Goal: Task Accomplishment & Management: Manage account settings

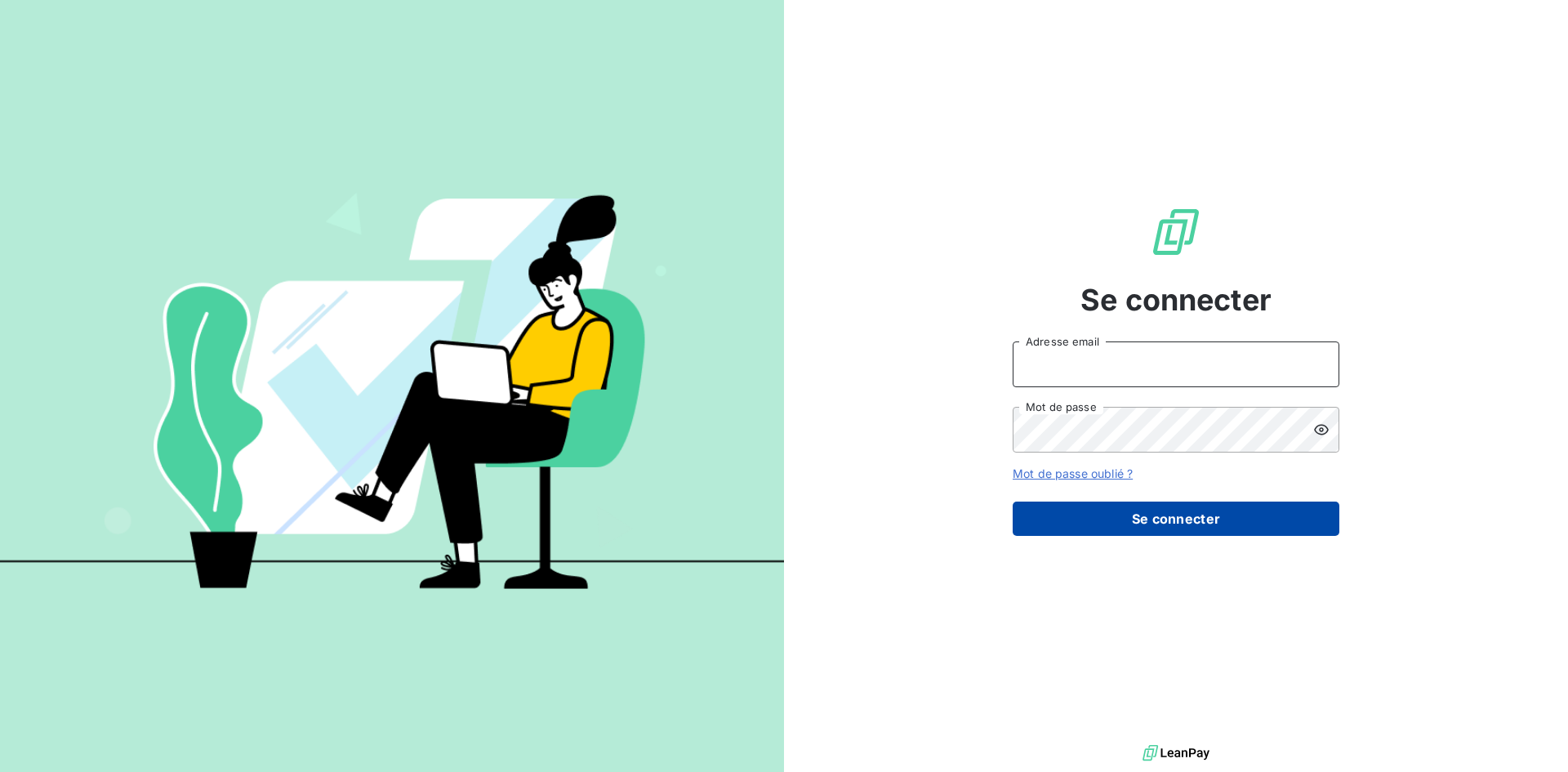
type input "[PERSON_NAME][EMAIL_ADDRESS][PERSON_NAME][DOMAIN_NAME]"
click at [1204, 522] on button "Se connecter" at bounding box center [1175, 518] width 327 height 34
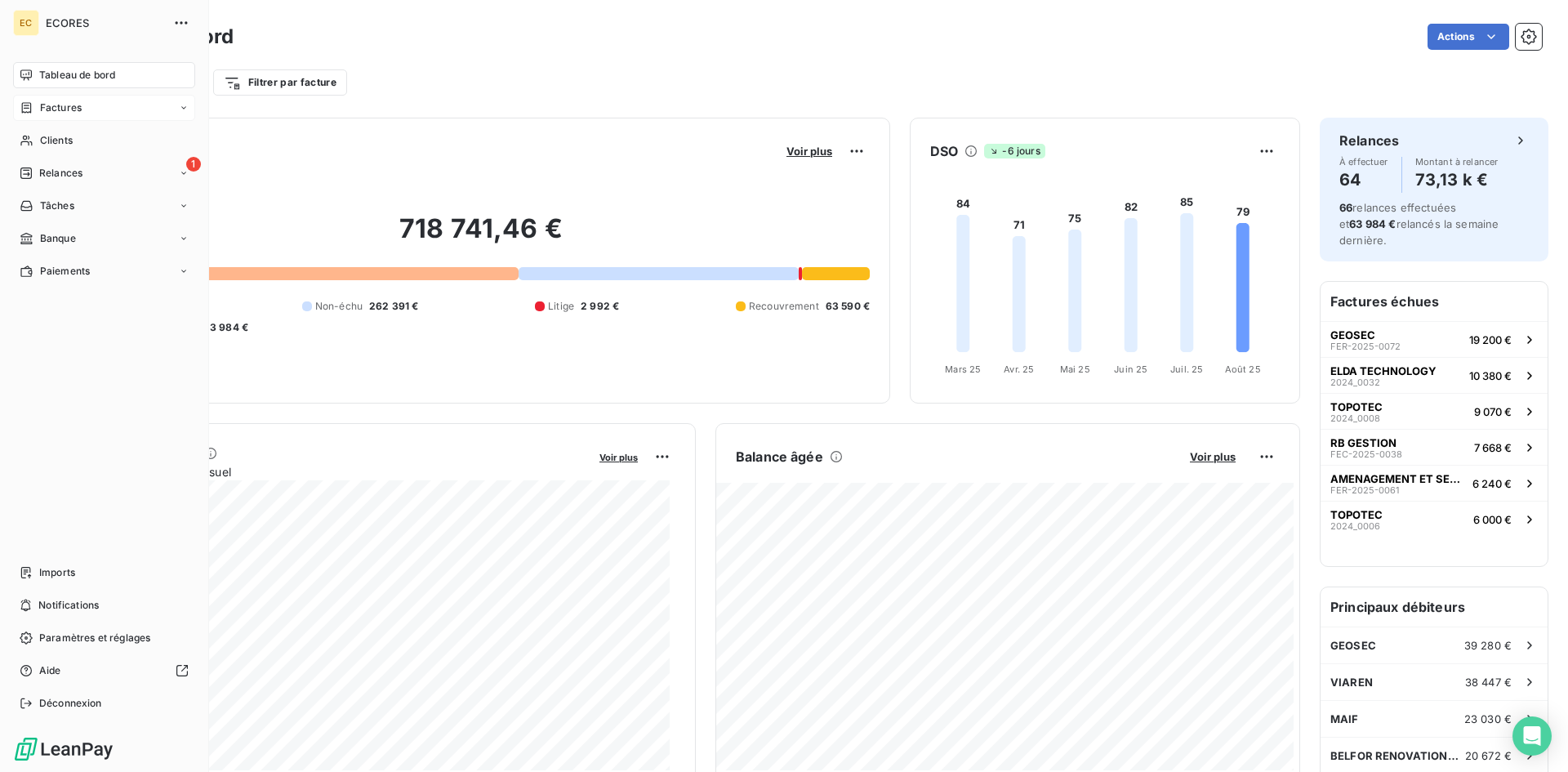
click at [58, 113] on span "Factures" at bounding box center [61, 107] width 42 height 15
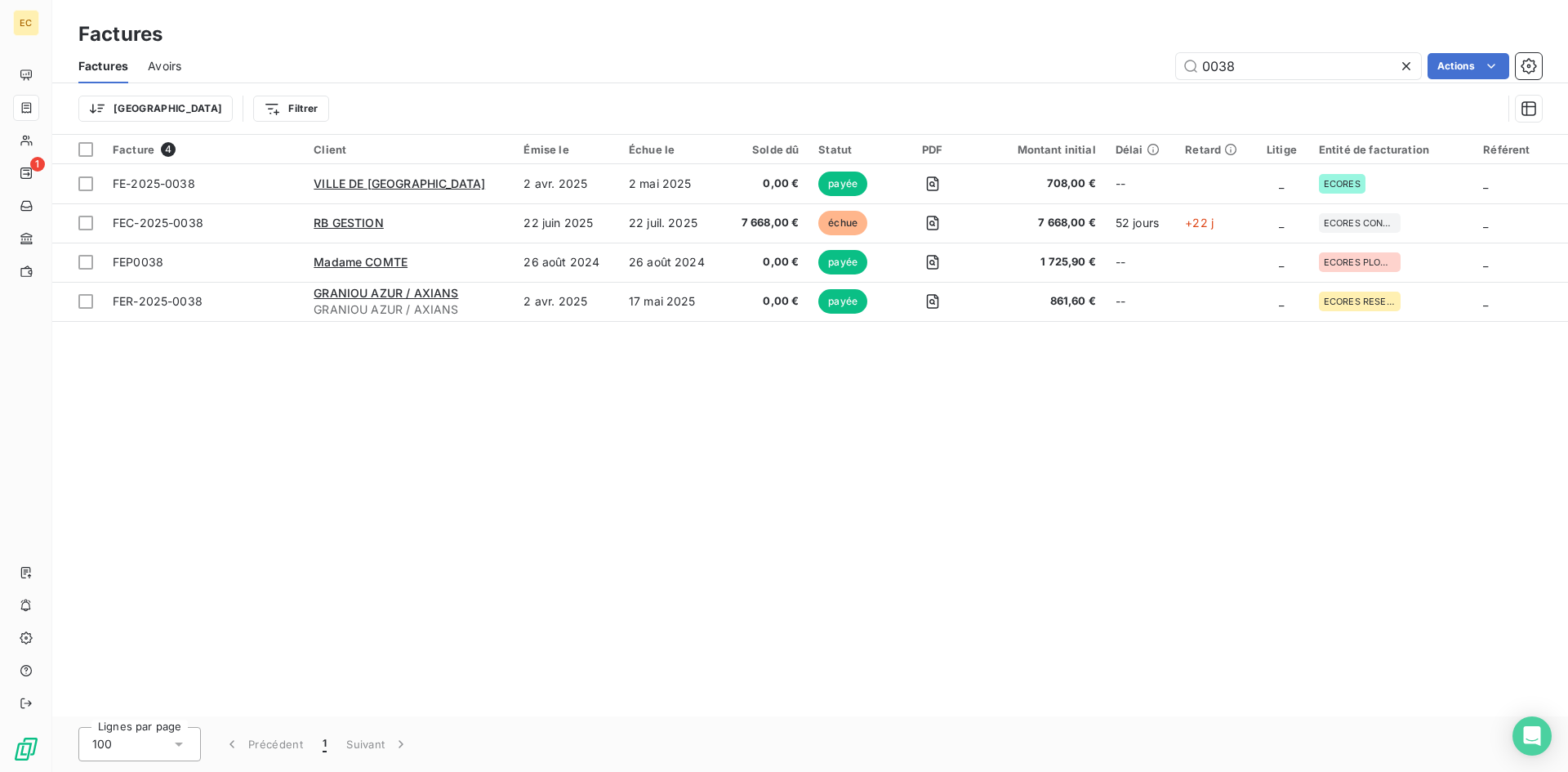
drag, startPoint x: 1275, startPoint y: 65, endPoint x: 1170, endPoint y: 67, distance: 105.3
click at [1170, 67] on div "0038 Actions" at bounding box center [871, 66] width 1341 height 26
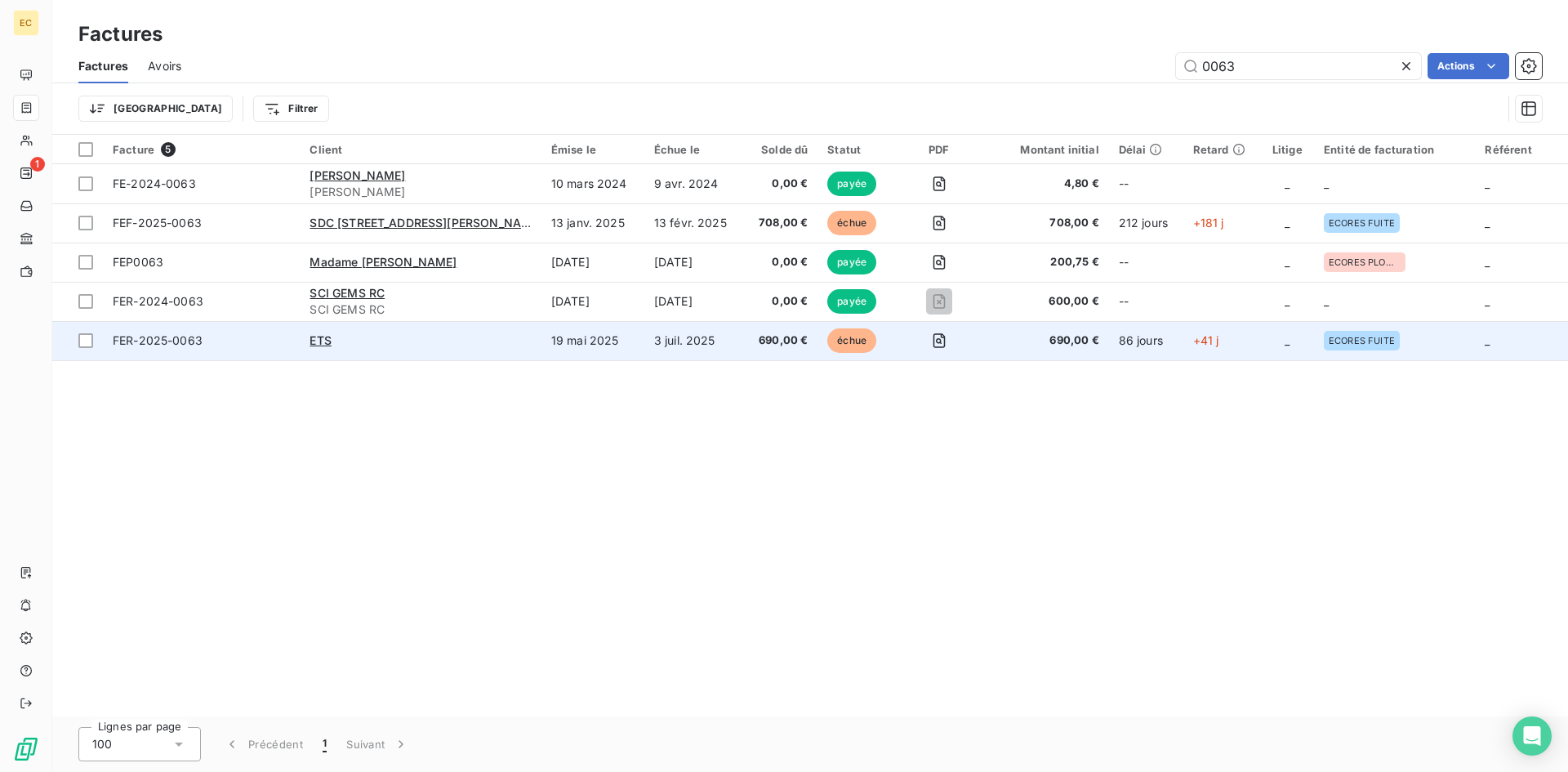
type input "0063"
click at [376, 346] on div "ETS" at bounding box center [419, 340] width 221 height 16
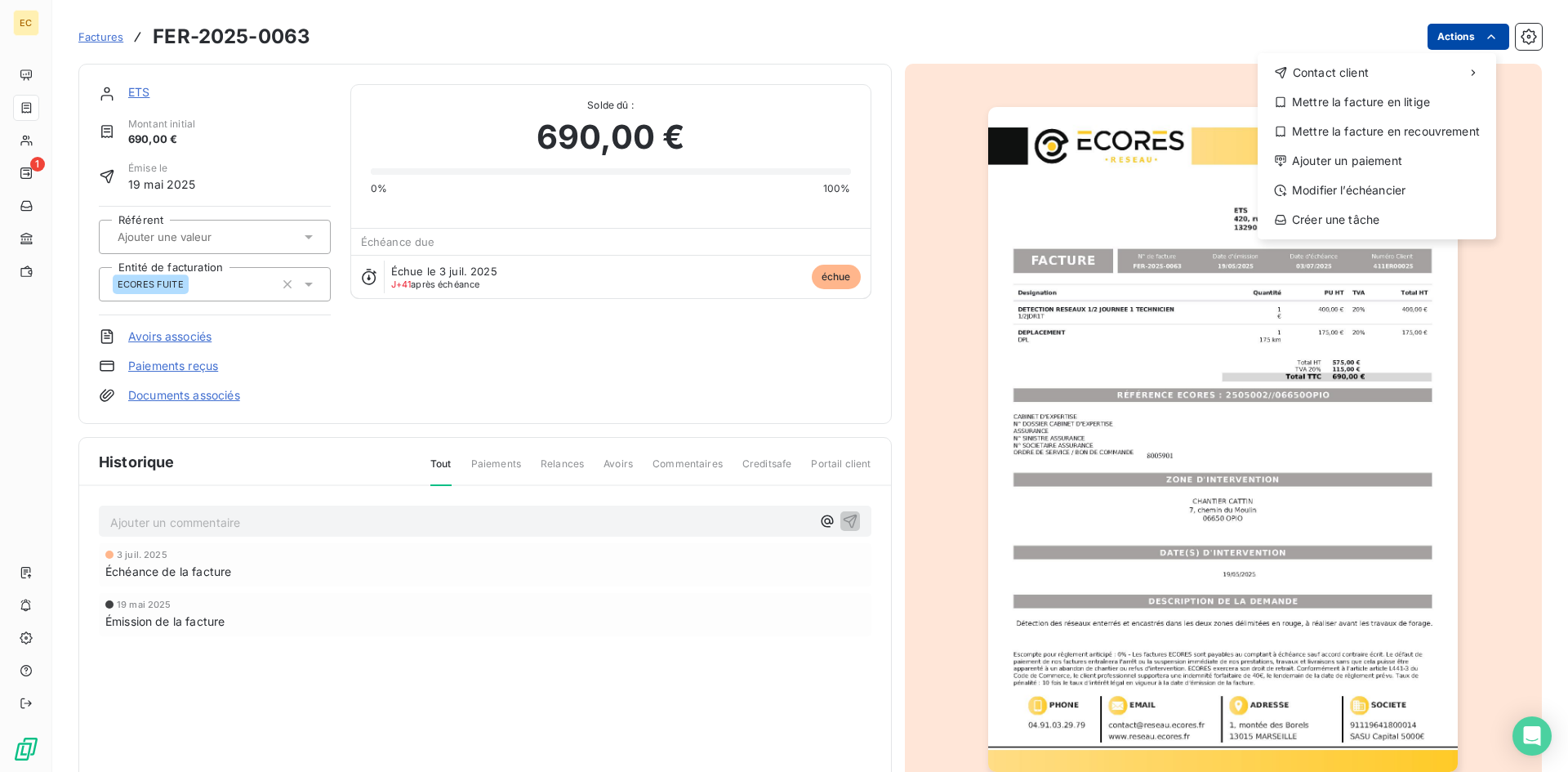
click at [1436, 39] on html "EC 1 Factures FER-2025-0063 Actions Contact client Mettre la facture en litige …" at bounding box center [784, 386] width 1568 height 772
click at [1397, 157] on div "Ajouter un paiement" at bounding box center [1376, 161] width 225 height 26
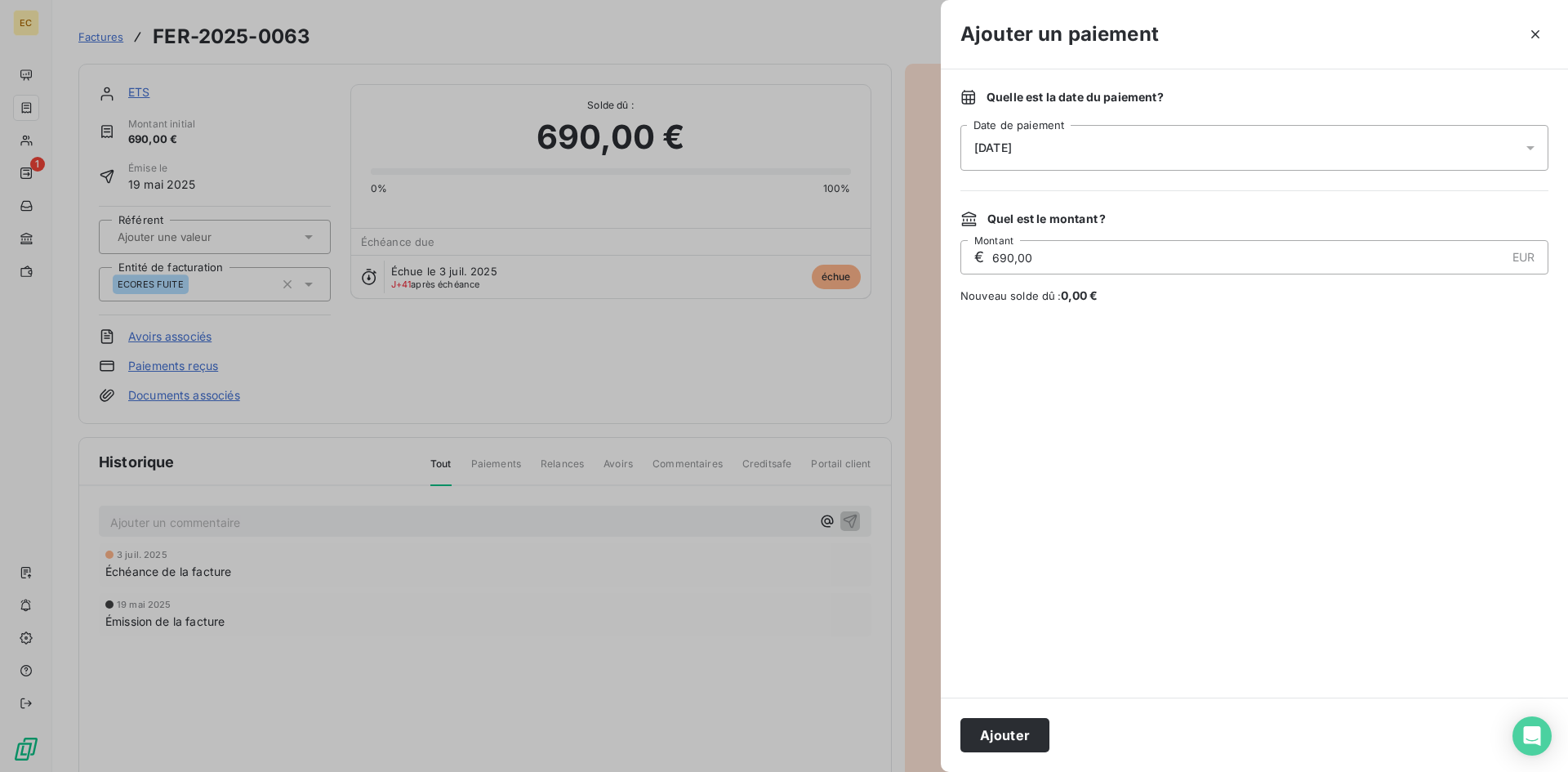
click at [1055, 145] on div "13/08/2025" at bounding box center [1254, 148] width 588 height 46
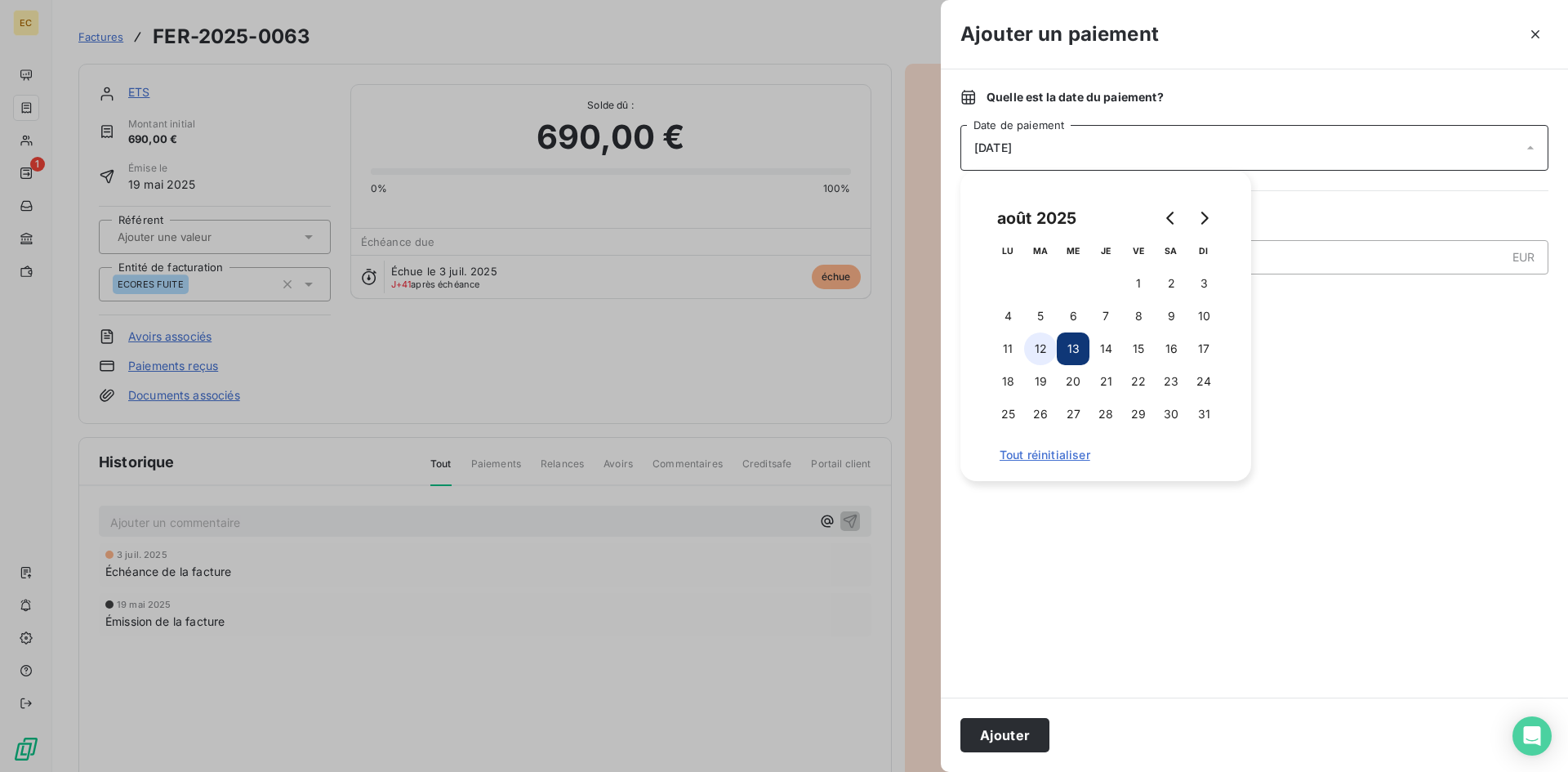
click at [1035, 348] on button "12" at bounding box center [1040, 348] width 33 height 33
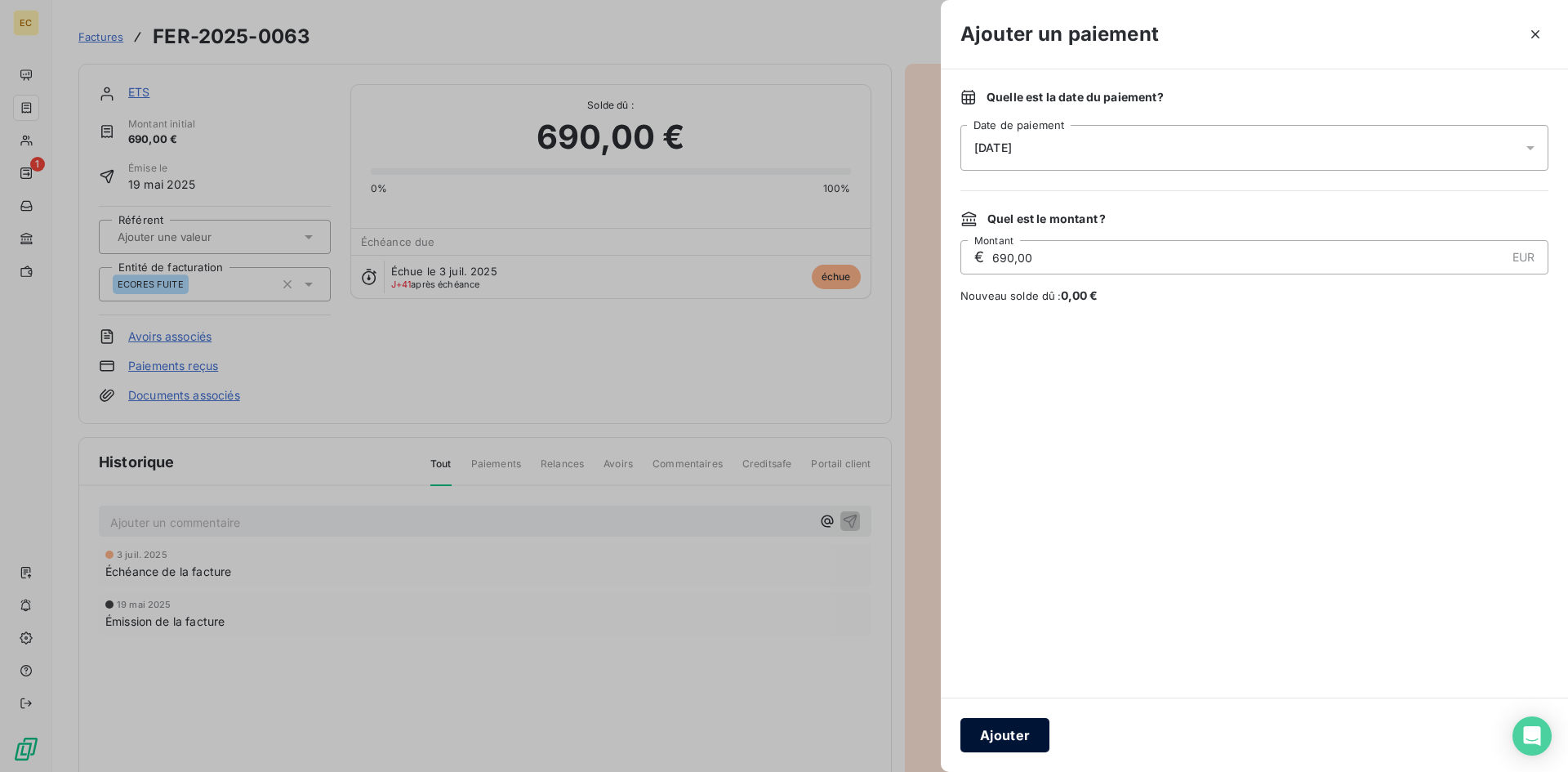
click at [993, 732] on button "Ajouter" at bounding box center [1004, 735] width 89 height 34
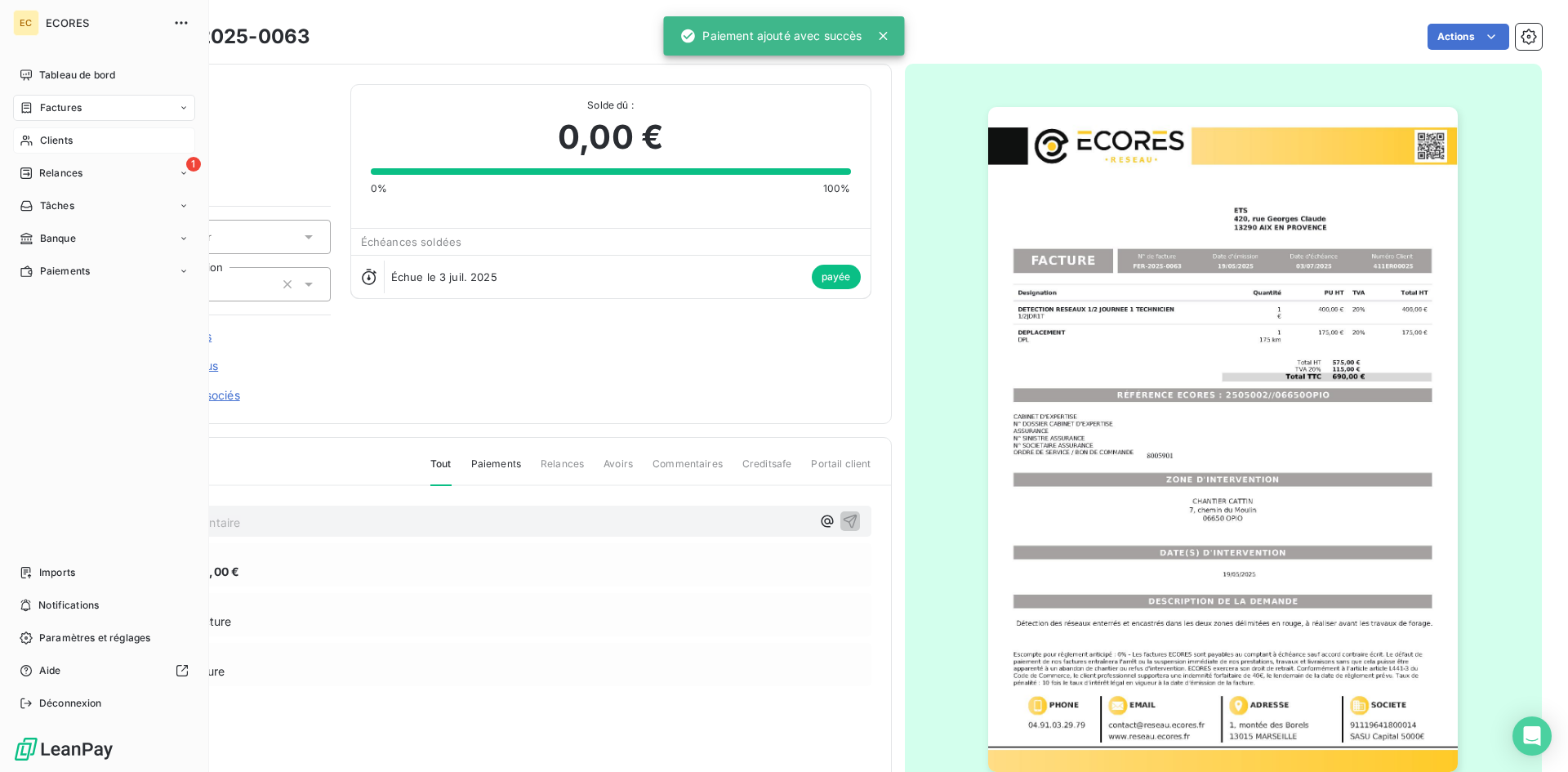
click at [60, 141] on span "Clients" at bounding box center [56, 140] width 33 height 15
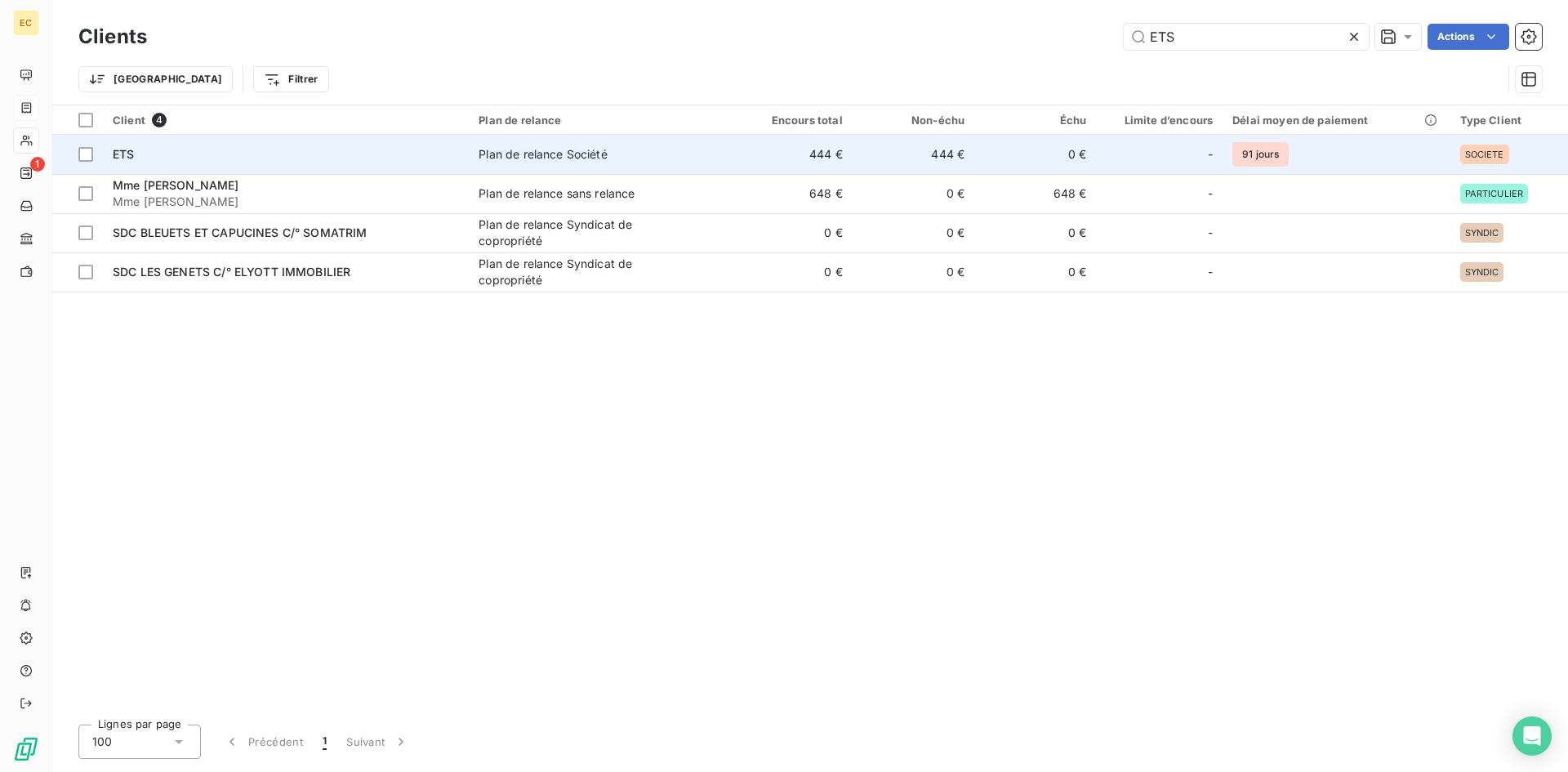
type input "ETS"
click at [300, 162] on td "ETS" at bounding box center [286, 154] width 366 height 39
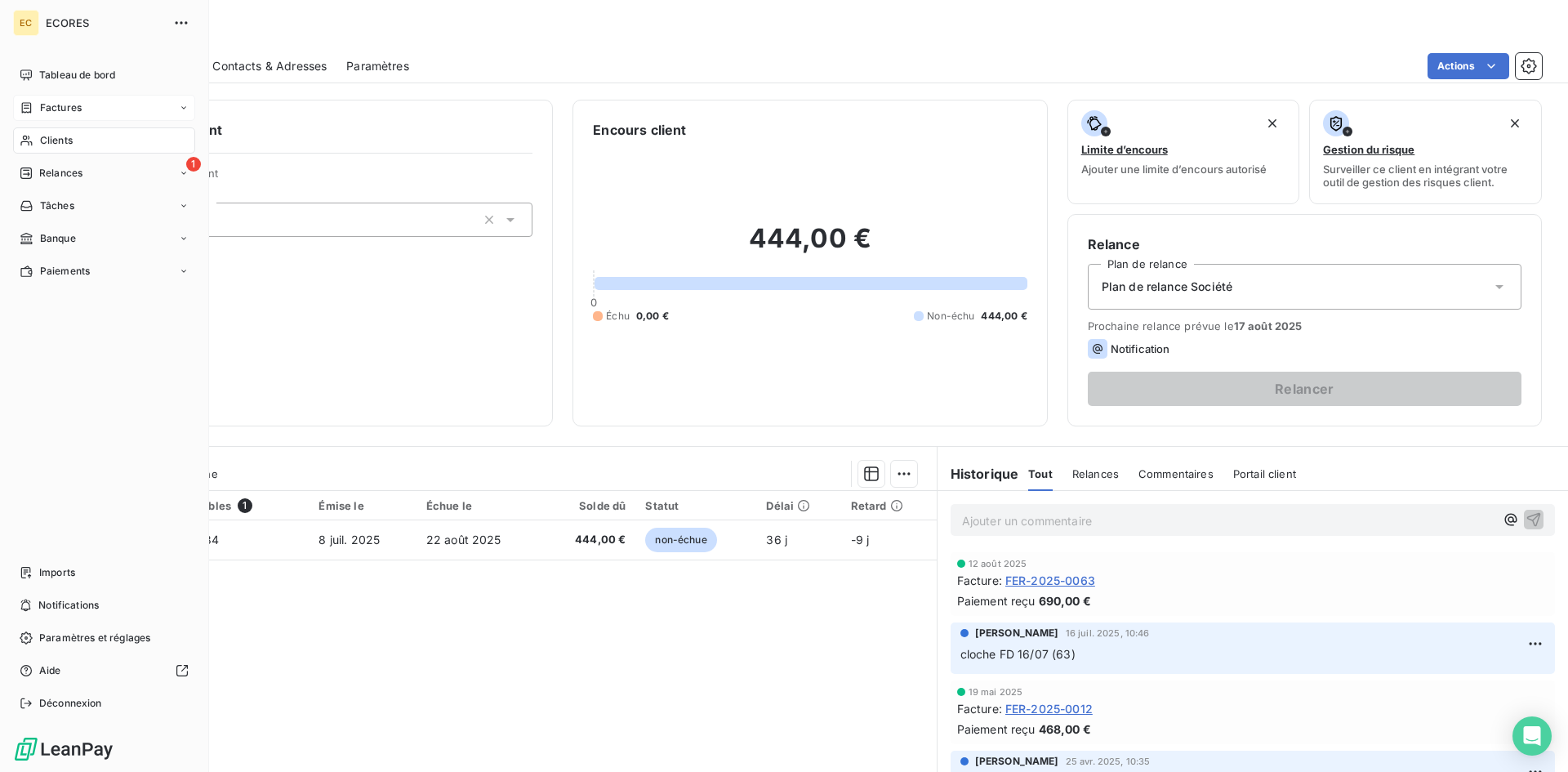
drag, startPoint x: 81, startPoint y: 109, endPoint x: 184, endPoint y: 109, distance: 102.9
click at [81, 109] on span "Factures" at bounding box center [61, 107] width 42 height 15
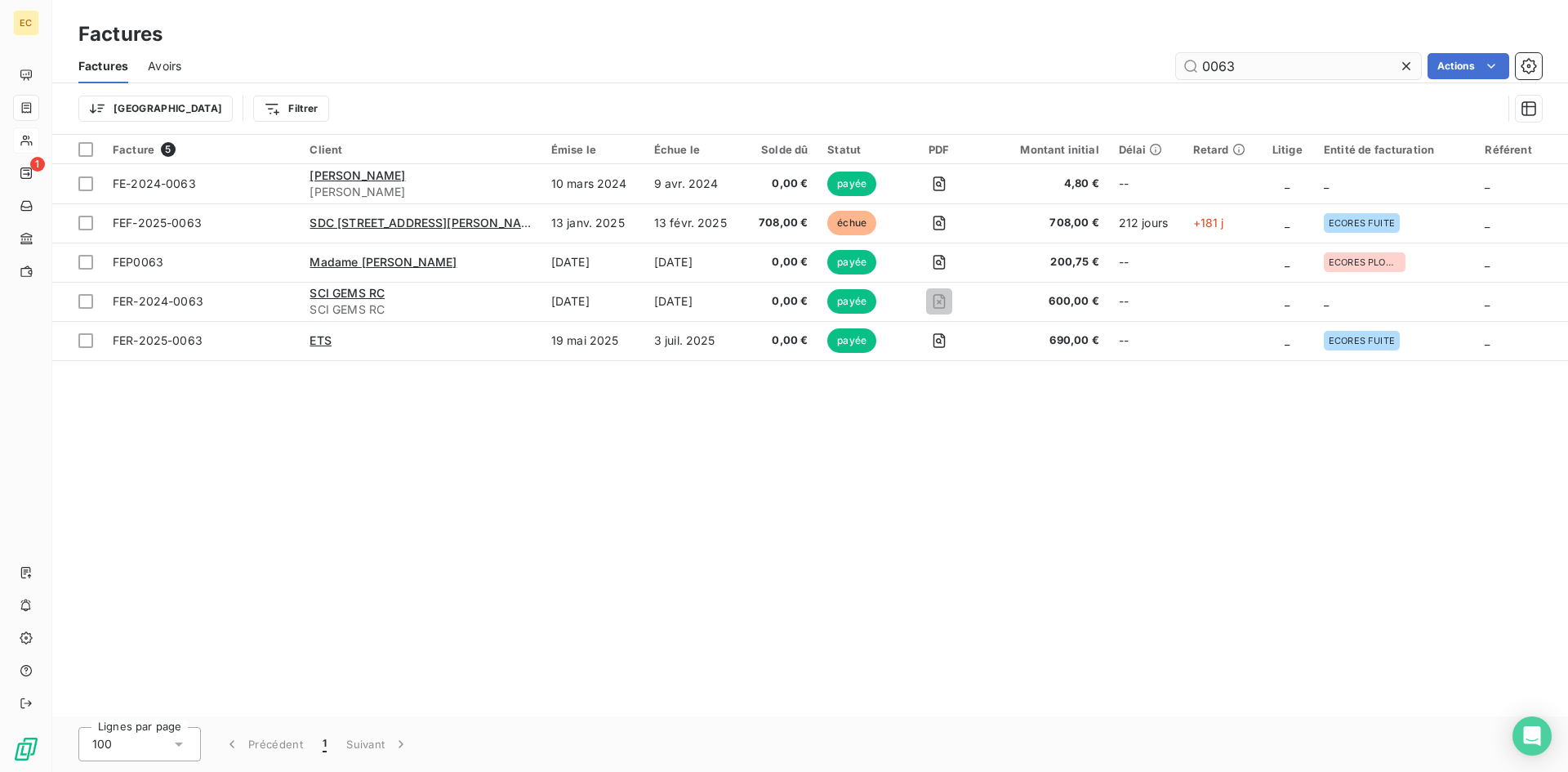
drag, startPoint x: 1271, startPoint y: 64, endPoint x: 1218, endPoint y: 64, distance: 53.1
click at [1217, 65] on input "0063" at bounding box center [1298, 66] width 245 height 26
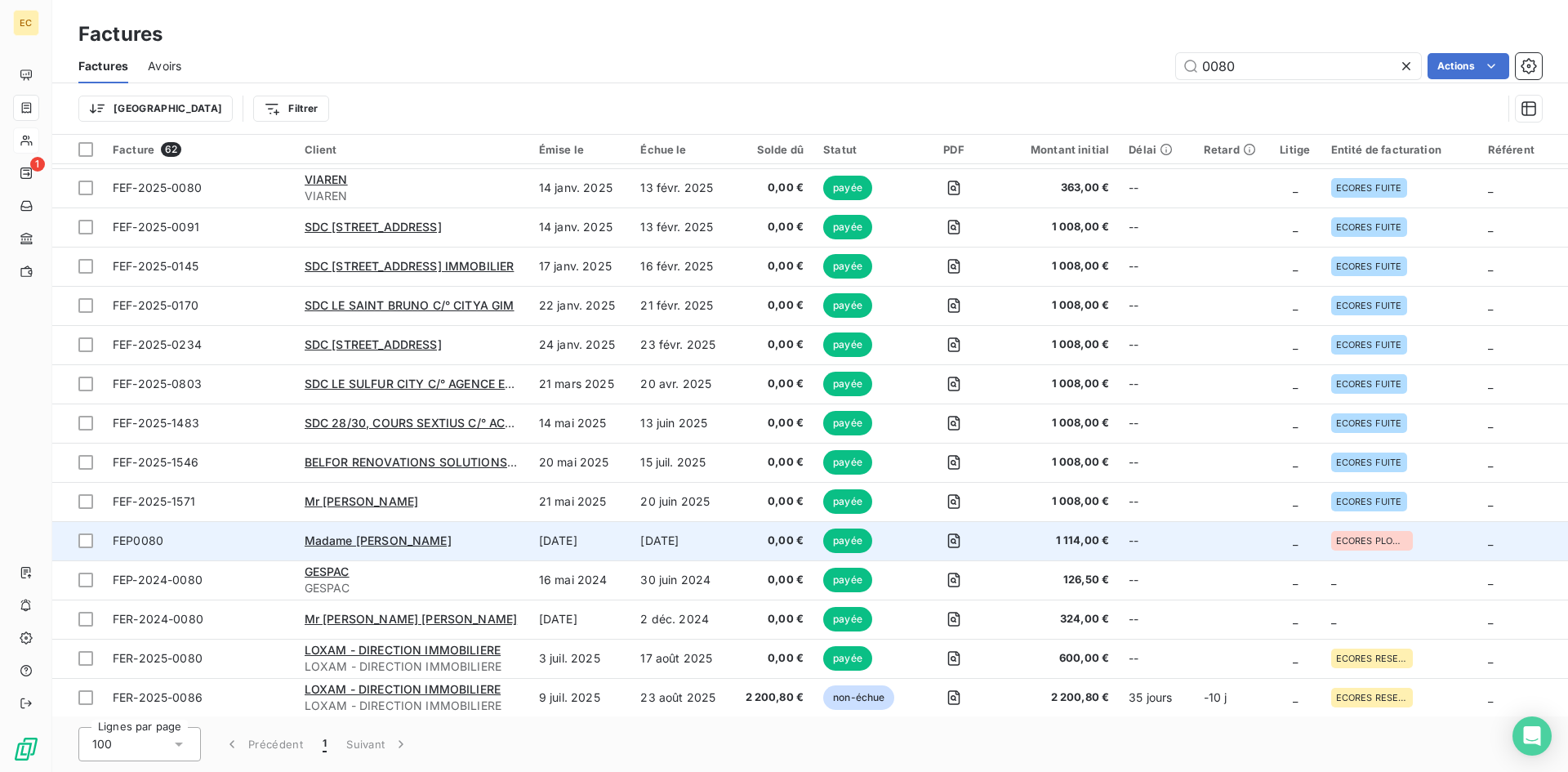
scroll to position [1879, 0]
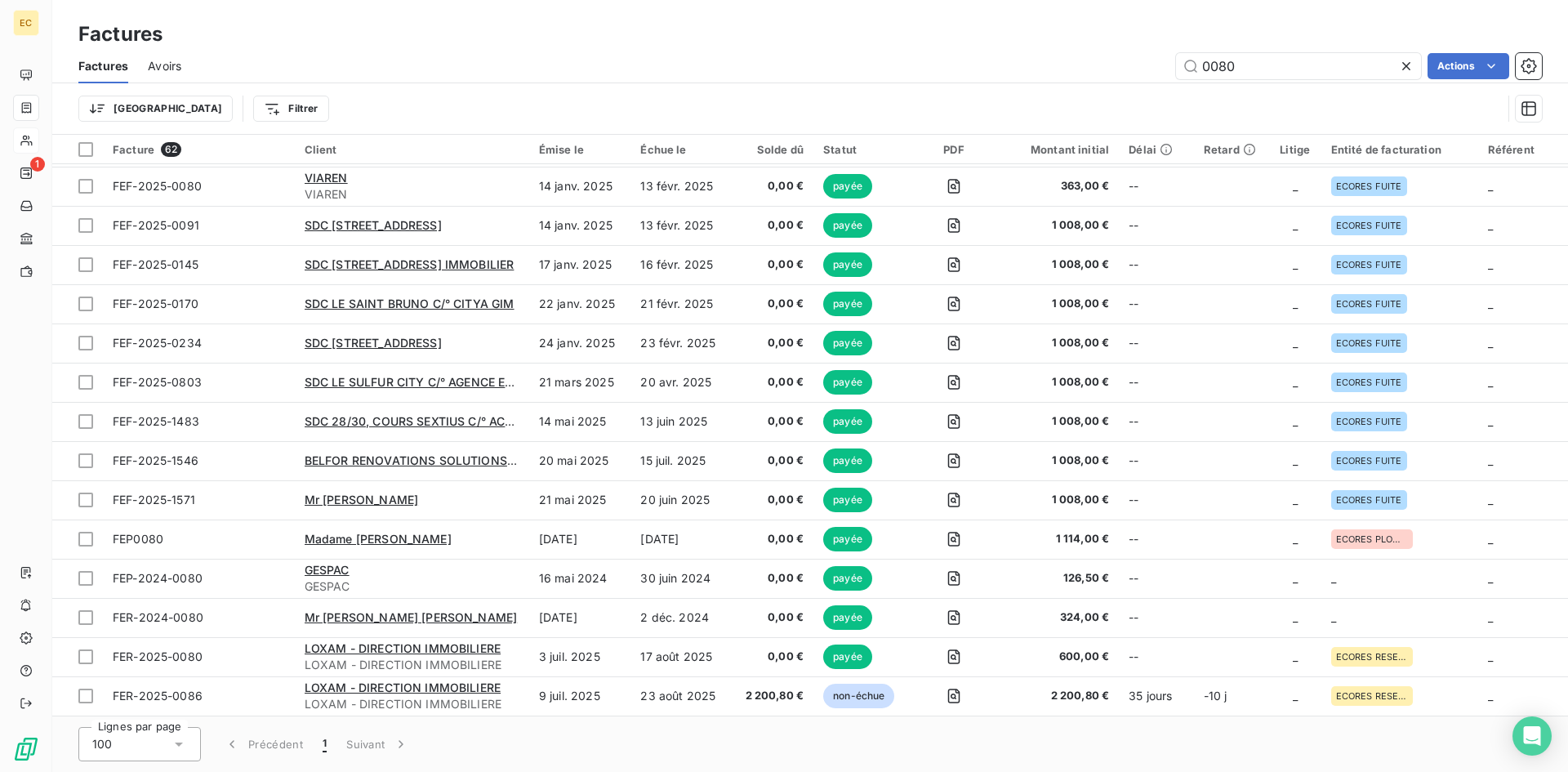
type input "0080"
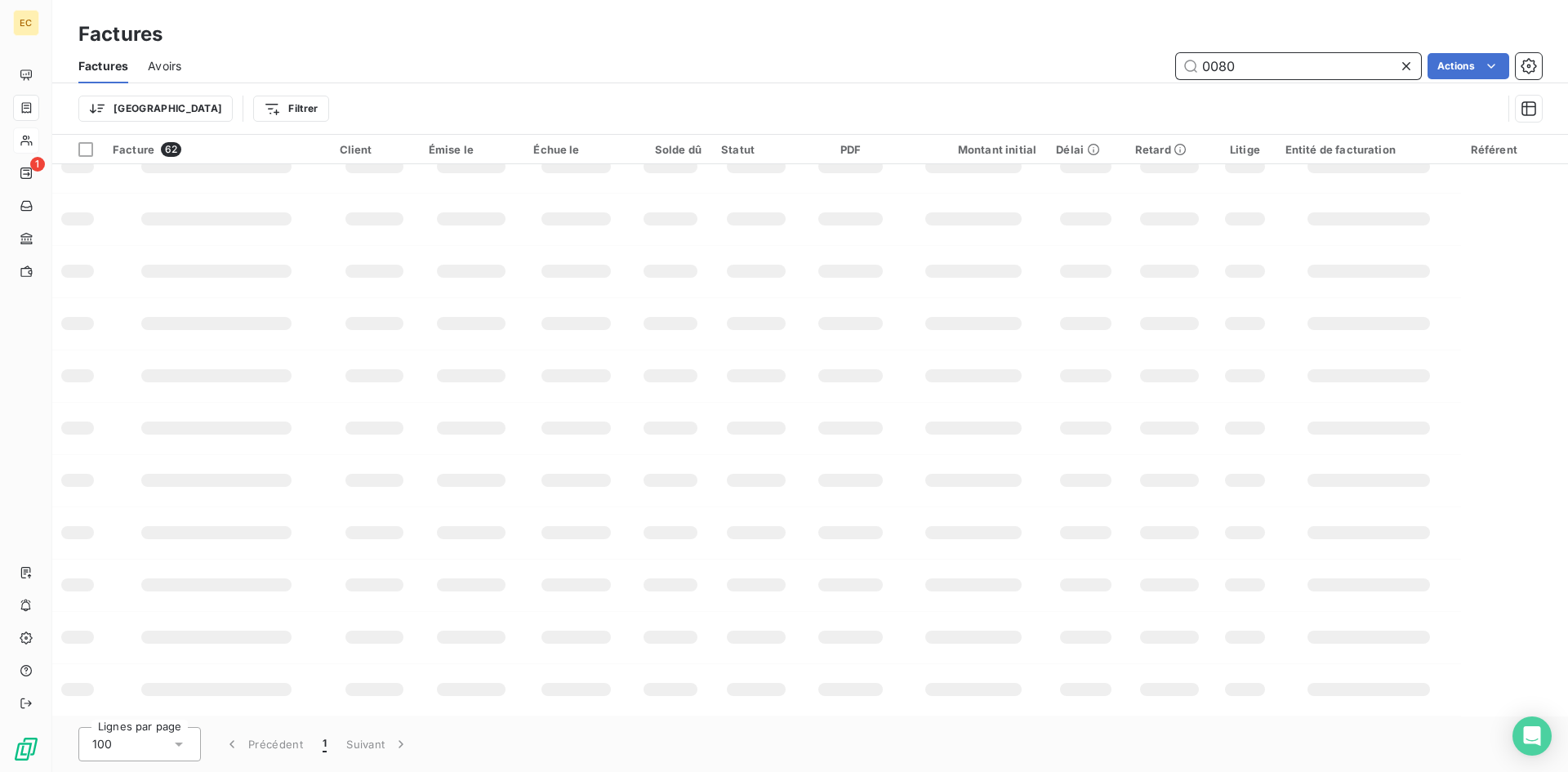
scroll to position [233, 0]
